Goal: Task Accomplishment & Management: Use online tool/utility

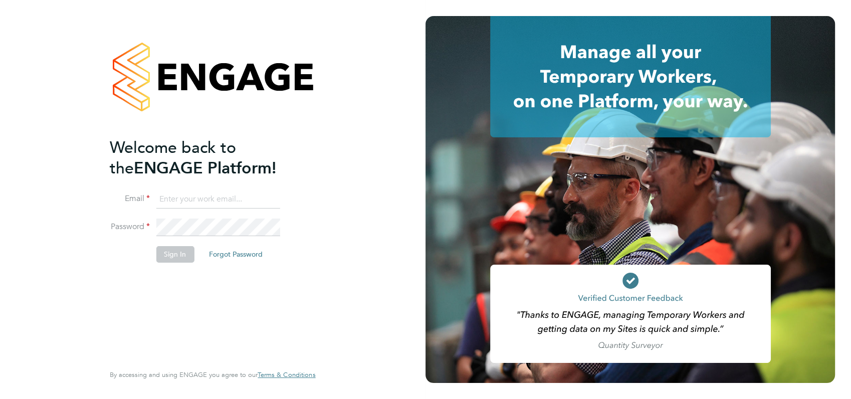
type input "[PERSON_NAME][EMAIL_ADDRESS][DOMAIN_NAME]"
drag, startPoint x: 263, startPoint y: 276, endPoint x: 180, endPoint y: 252, distance: 85.6
click at [180, 252] on div "Welcome back to the ENGAGE Platform! Email [PERSON_NAME][EMAIL_ADDRESS][DOMAIN_…" at bounding box center [207, 249] width 195 height 225
click at [180, 252] on button "Sign In" at bounding box center [175, 254] width 38 height 16
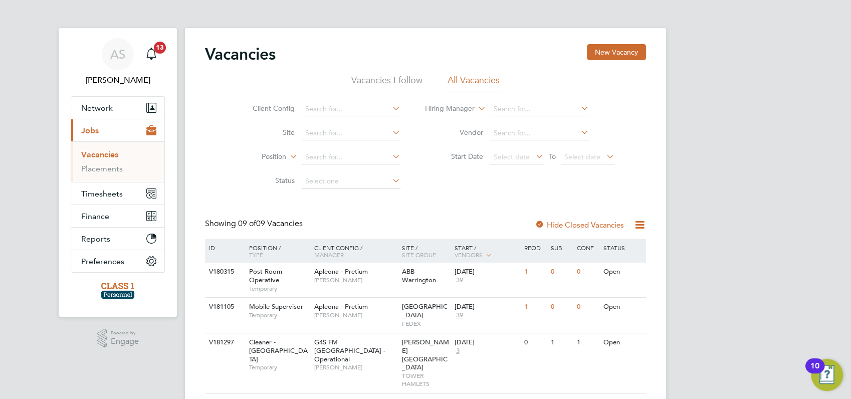
click at [767, 265] on div "AS [PERSON_NAME] Notifications 13 Applications: Network Businesses Sites Worker…" at bounding box center [425, 358] width 851 height 716
click at [96, 193] on span "Timesheets" at bounding box center [102, 194] width 42 height 10
click at [97, 176] on link "Timesheets" at bounding box center [102, 177] width 42 height 10
